Goal: Information Seeking & Learning: Learn about a topic

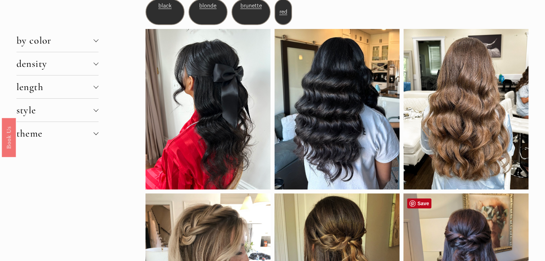
scroll to position [72, 0]
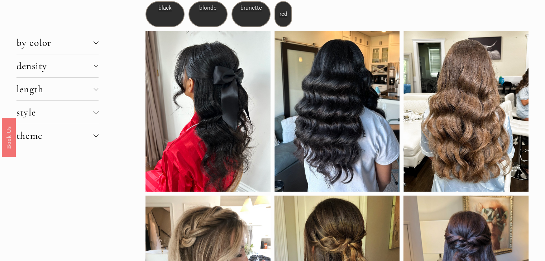
click at [96, 65] on div at bounding box center [95, 64] width 5 height 5
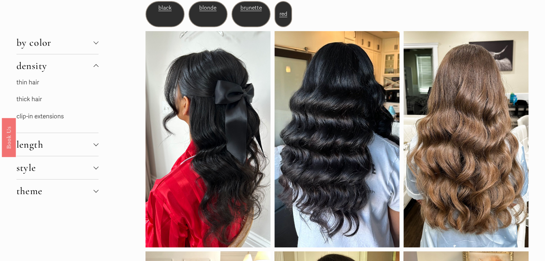
click at [24, 84] on link "thin hair" at bounding box center [27, 83] width 23 height 8
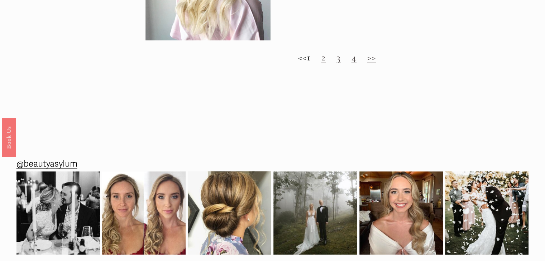
scroll to position [824, 0]
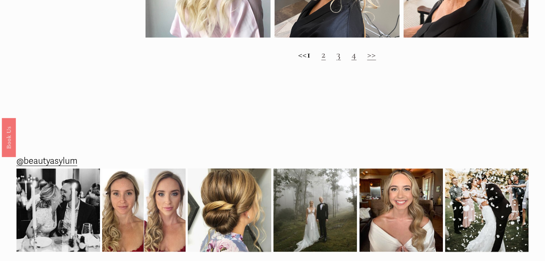
click at [344, 152] on div at bounding box center [272, 234] width 545 height 191
click at [326, 61] on link "2" at bounding box center [323, 54] width 4 height 12
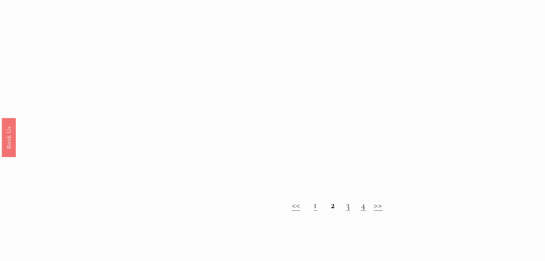
scroll to position [716, 0]
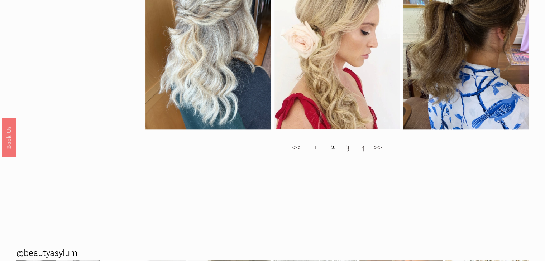
click at [348, 153] on link "3" at bounding box center [347, 146] width 4 height 12
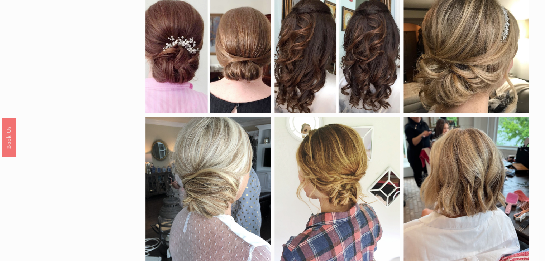
scroll to position [394, 0]
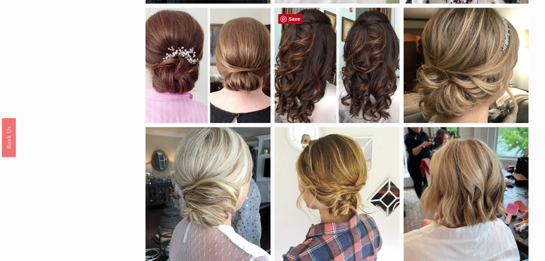
click at [336, 54] on div at bounding box center [336, 66] width 125 height 116
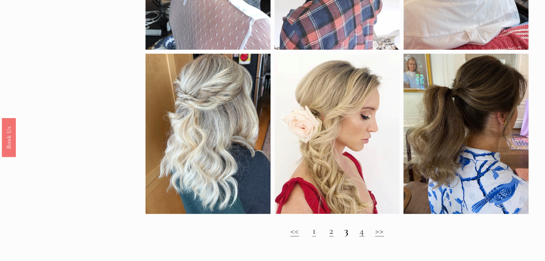
scroll to position [645, 0]
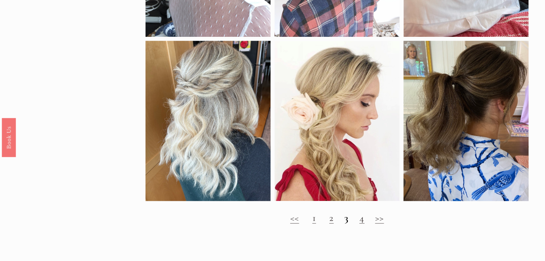
click at [364, 224] on link "4" at bounding box center [361, 218] width 5 height 12
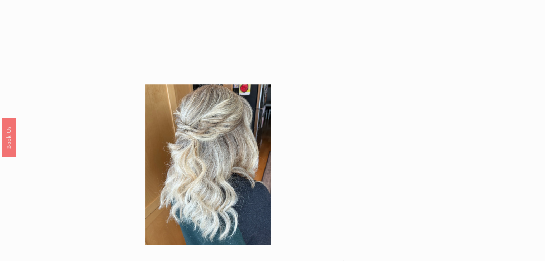
scroll to position [573, 0]
